Goal: Information Seeking & Learning: Learn about a topic

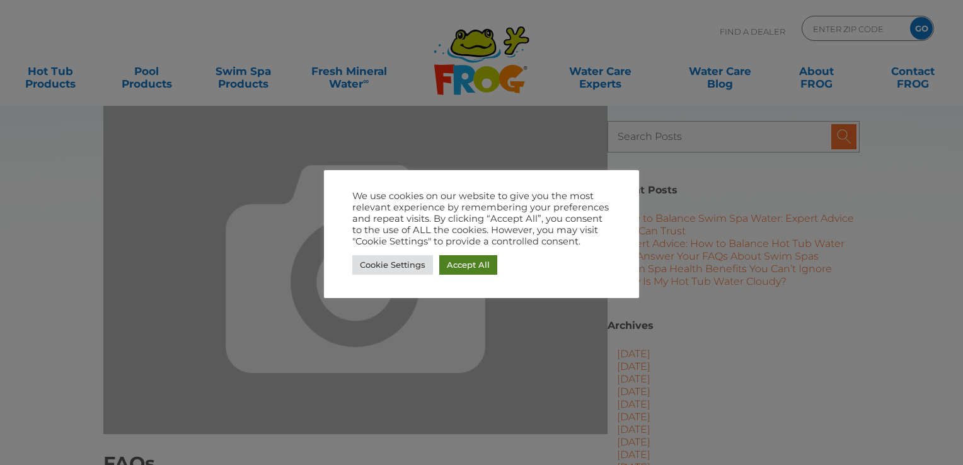
click at [475, 268] on link "Accept All" at bounding box center [468, 265] width 58 height 20
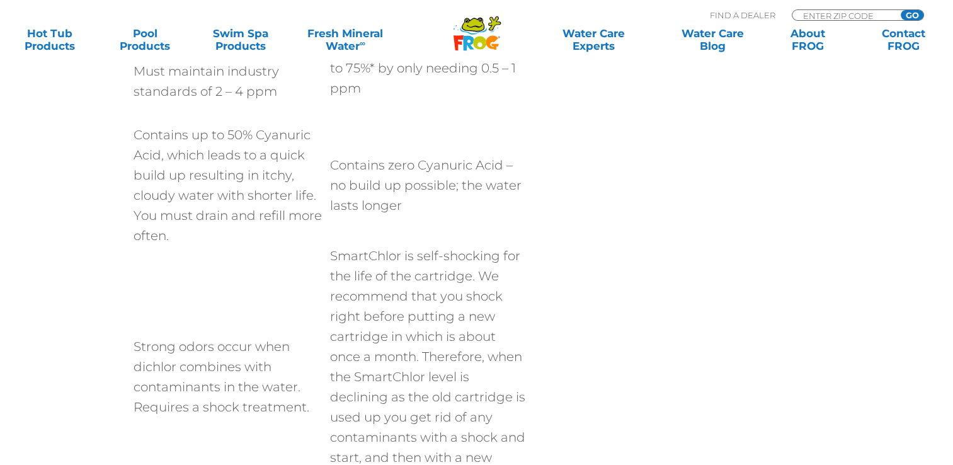
scroll to position [1638, 0]
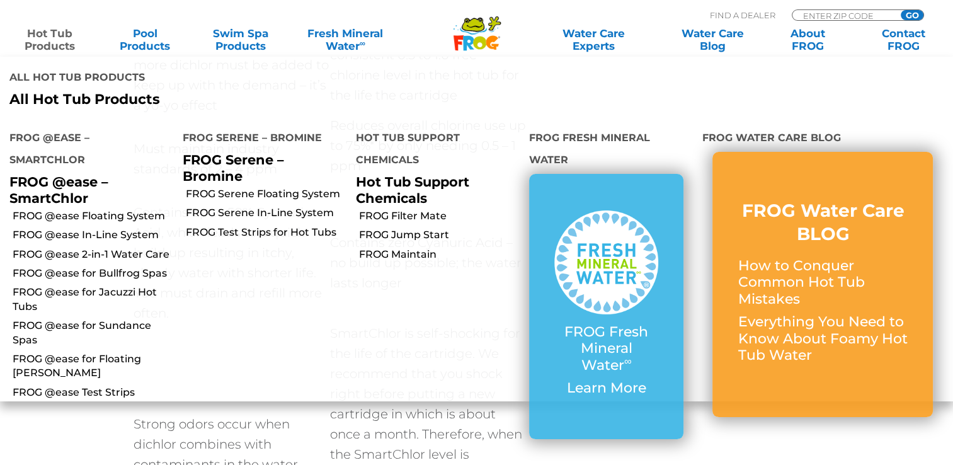
click at [69, 42] on link "Hot Tub Products" at bounding box center [50, 39] width 74 height 25
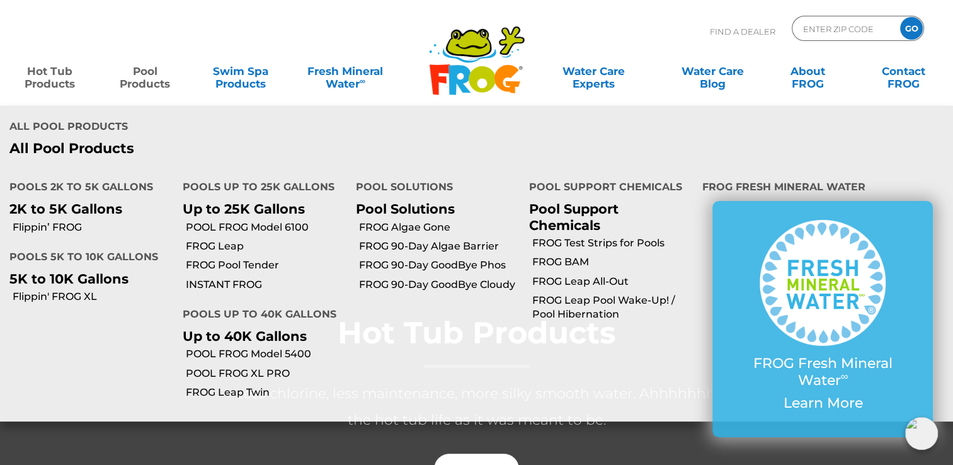
click at [98, 201] on p "2K to 5K Gallons" at bounding box center [86, 209] width 154 height 16
click at [83, 221] on link "Flippin’ FROG" at bounding box center [93, 228] width 161 height 14
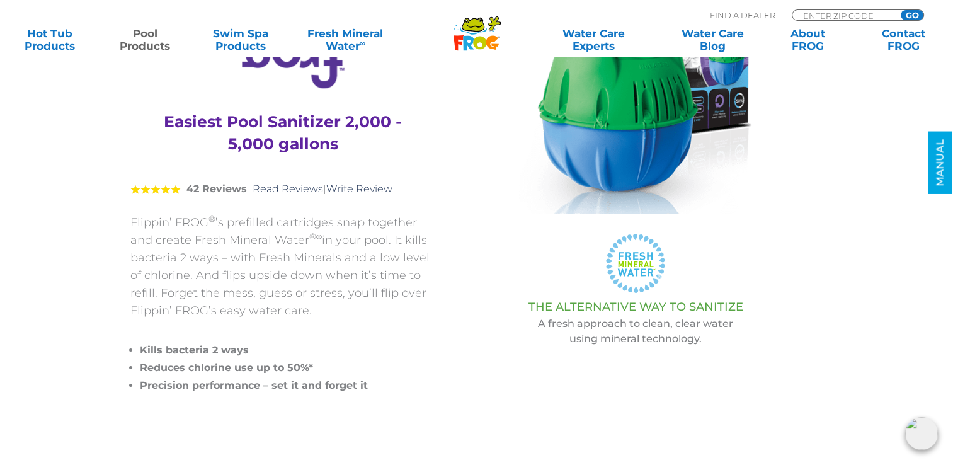
scroll to position [126, 0]
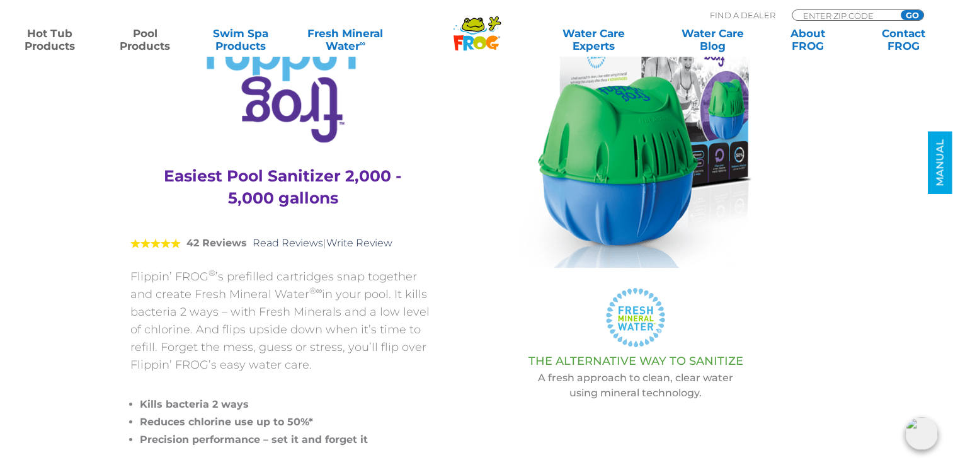
click at [63, 44] on link "Hot Tub Products" at bounding box center [50, 39] width 74 height 25
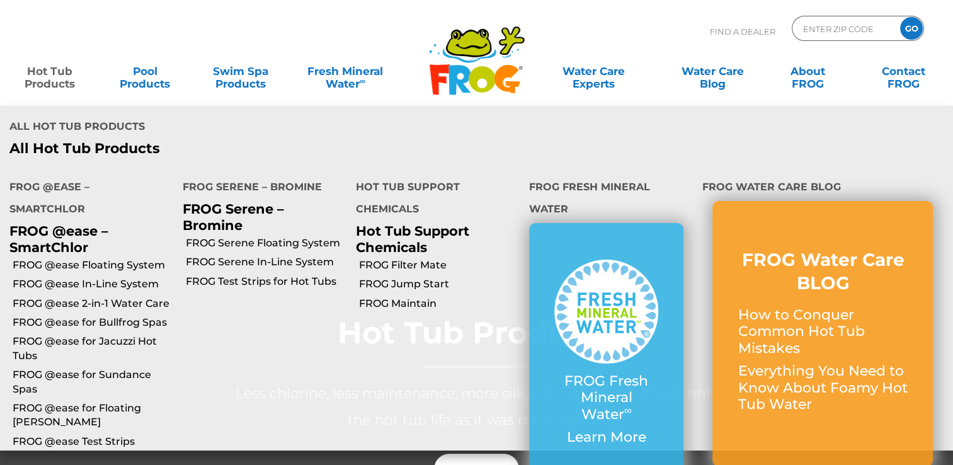
click at [53, 75] on link "Hot Tub Products" at bounding box center [50, 71] width 74 height 25
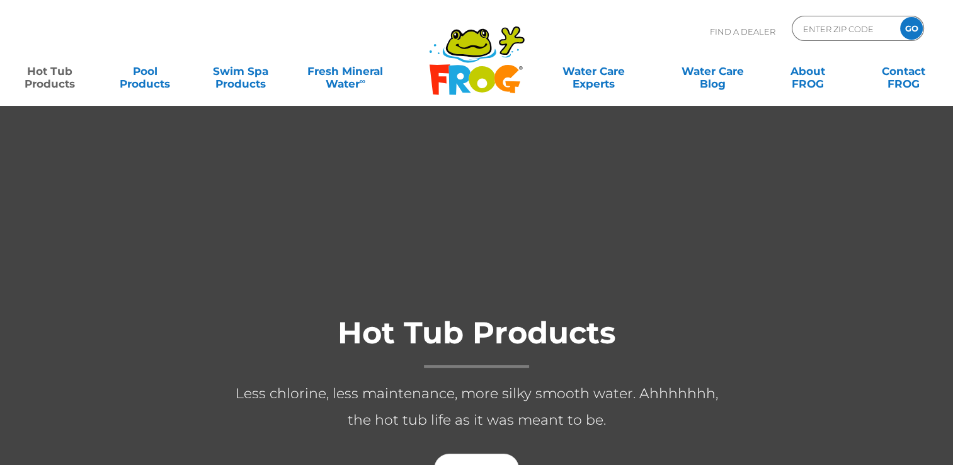
click at [55, 84] on link "Hot Tub Products" at bounding box center [50, 71] width 74 height 25
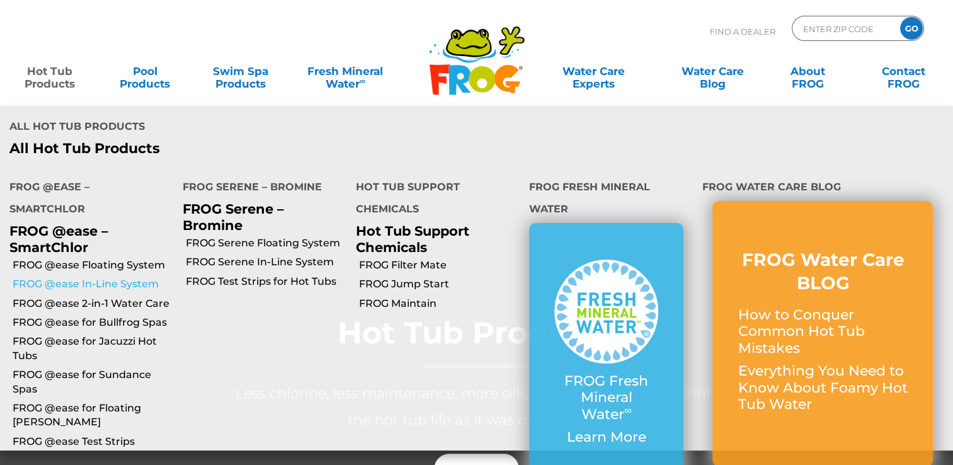
click at [97, 277] on link "FROG @ease In-Line System" at bounding box center [93, 284] width 161 height 14
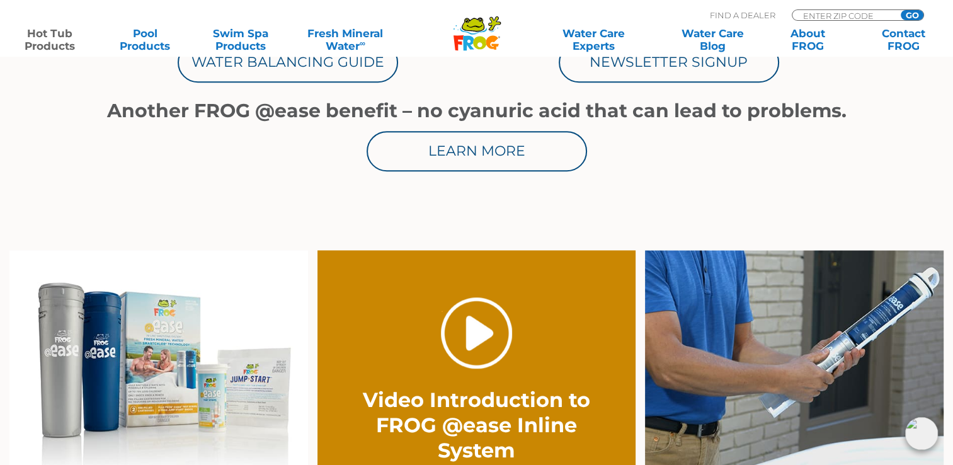
scroll to position [799, 0]
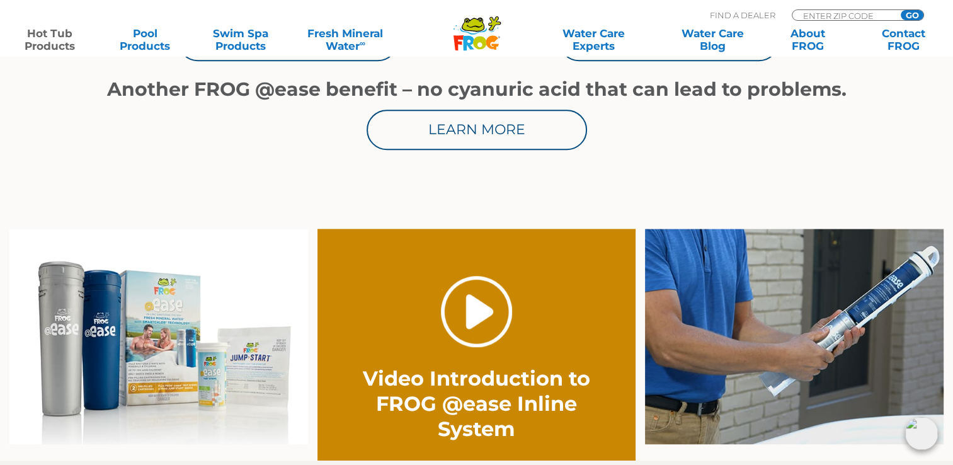
click at [481, 312] on link "." at bounding box center [476, 311] width 71 height 71
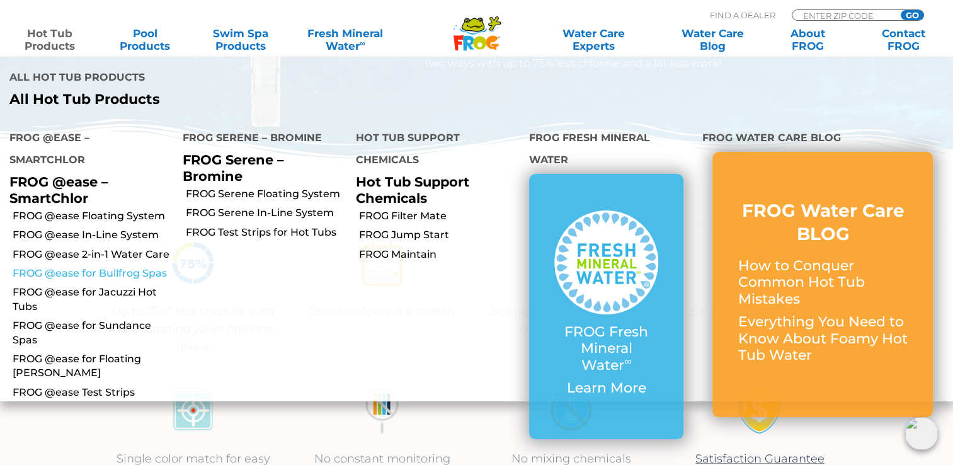
scroll to position [358, 0]
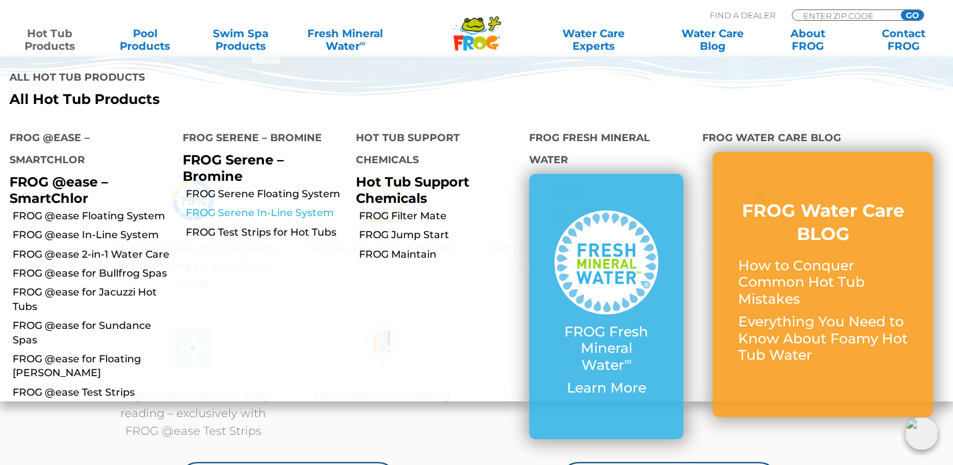
click at [239, 206] on link "FROG Serene In-Line System" at bounding box center [266, 213] width 161 height 14
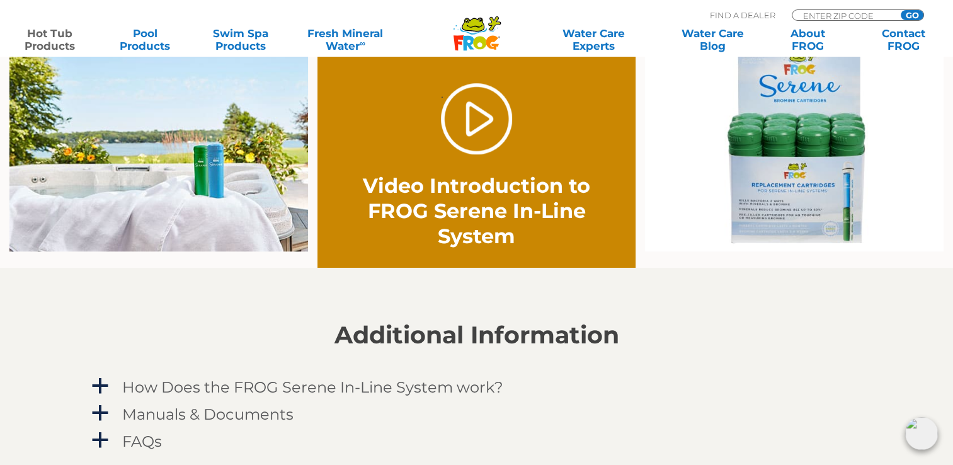
scroll to position [882, 0]
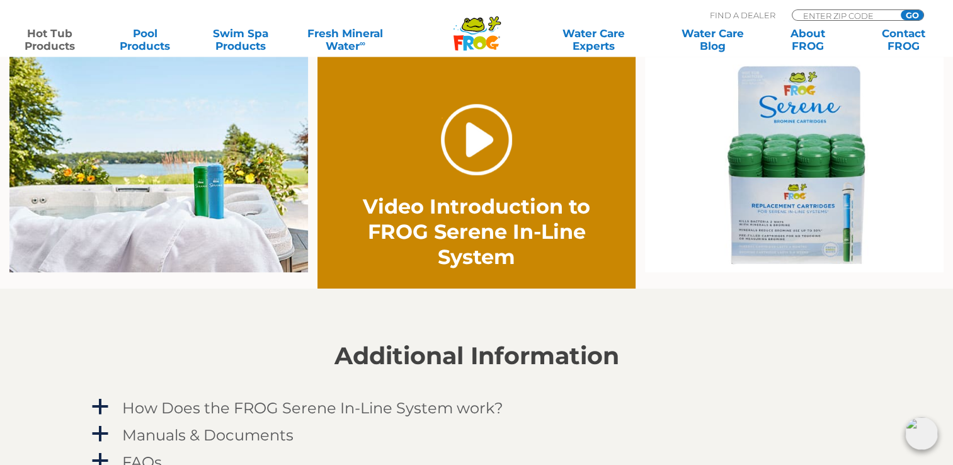
click at [483, 143] on link "." at bounding box center [476, 139] width 71 height 71
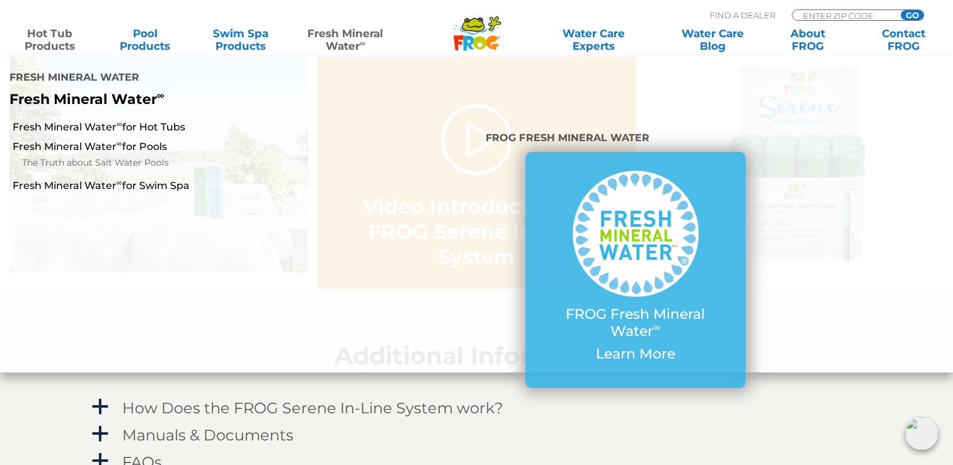
click at [324, 38] on link "Fresh Mineral Water ∞" at bounding box center [345, 39] width 93 height 25
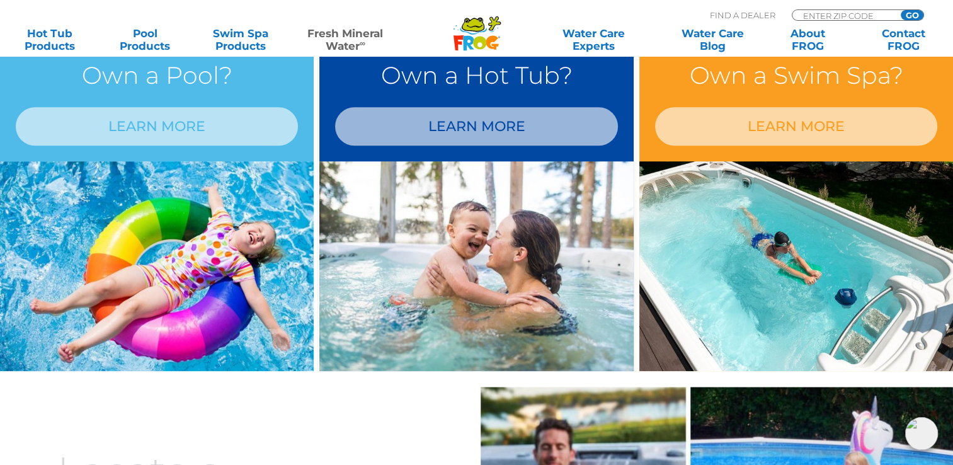
scroll to position [1071, 0]
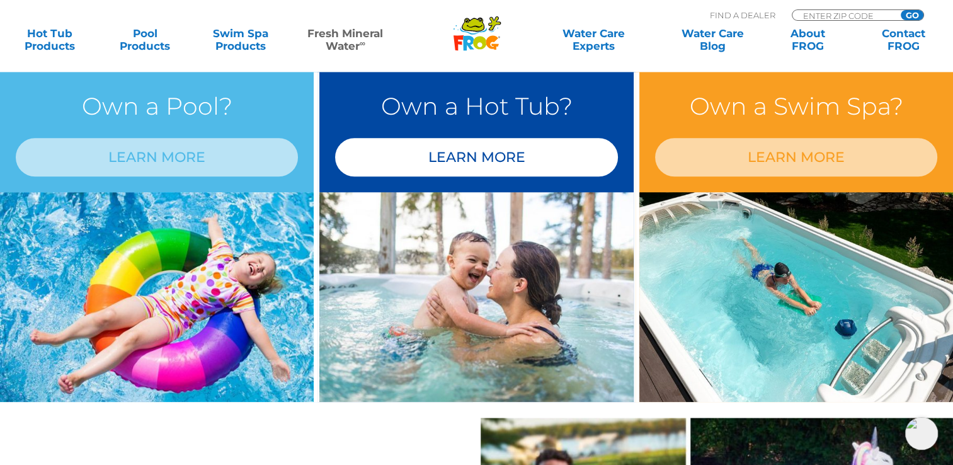
click at [455, 155] on link "LEARN MORE" at bounding box center [476, 157] width 282 height 38
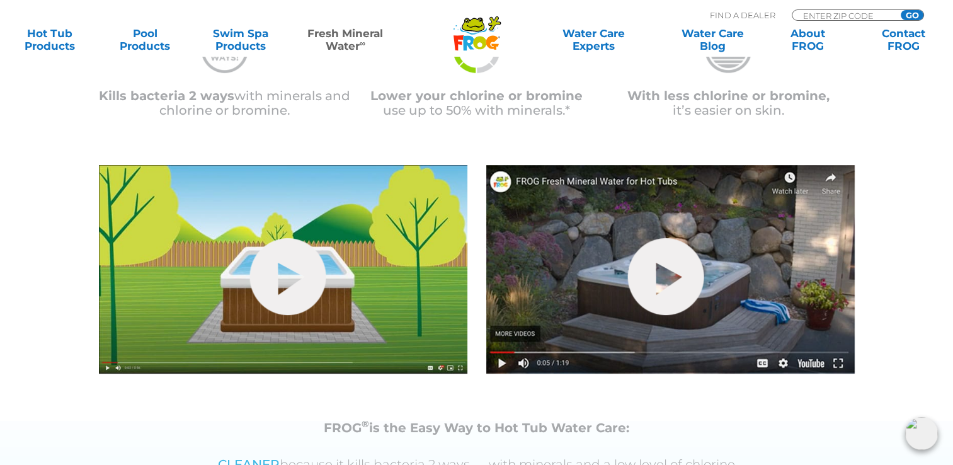
scroll to position [378, 0]
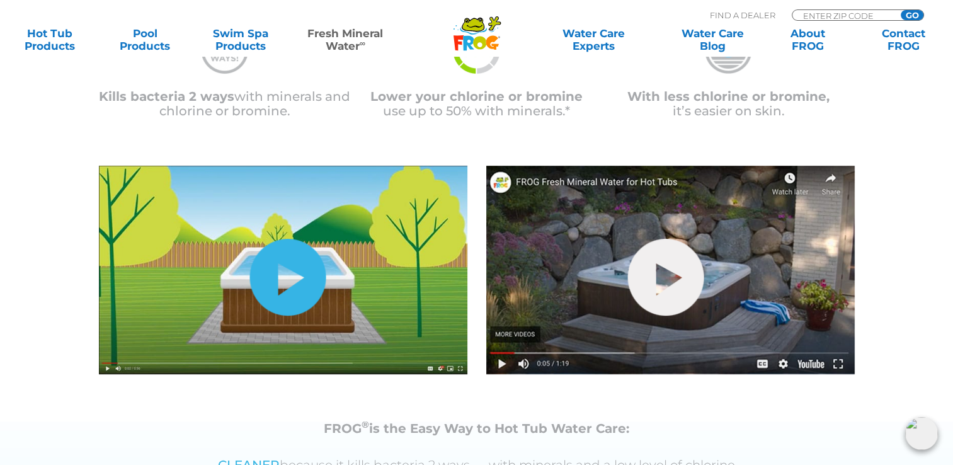
click at [279, 265] on link "hide-me" at bounding box center [288, 277] width 76 height 77
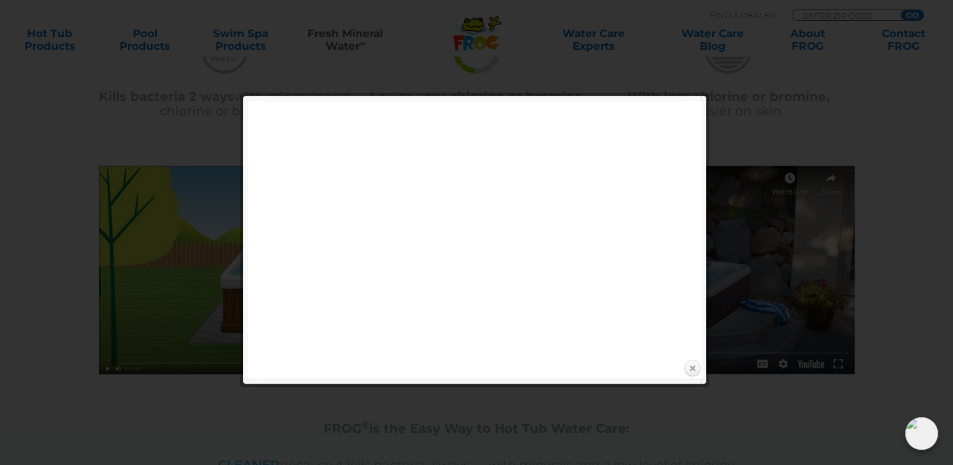
click at [692, 370] on link "Close" at bounding box center [692, 368] width 19 height 19
